Goal: Information Seeking & Learning: Learn about a topic

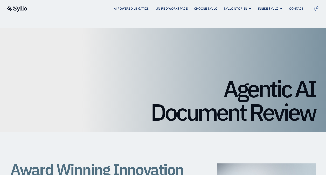
scroll to position [102, 0]
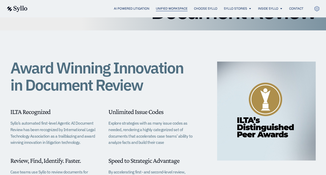
click at [166, 10] on span "Unified Workspace" at bounding box center [172, 8] width 32 height 5
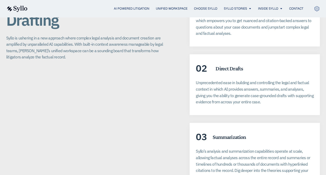
scroll to position [1022, 0]
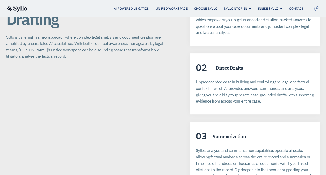
drag, startPoint x: 196, startPoint y: 132, endPoint x: 220, endPoint y: 162, distance: 38.4
click at [220, 162] on p "Syllo’s analysis and summarization capabilities operate at scale, allowing fact…" at bounding box center [255, 166] width 118 height 38
copy span "Syllo’s analysis and summarization capabilities operate at scale, allowing fact…"
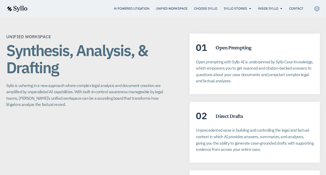
scroll to position [974, 0]
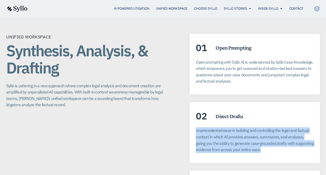
drag, startPoint x: 196, startPoint y: 112, endPoint x: 261, endPoint y: 130, distance: 67.2
click at [261, 130] on p "Unprecedented ease in building and controlling the legal and factual context in…" at bounding box center [255, 140] width 118 height 26
copy p "Unprecedented ease in building and controlling the legal and factual context in…"
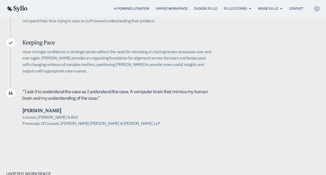
scroll to position [227, 0]
